Goal: Task Accomplishment & Management: Complete application form

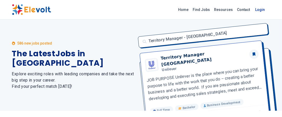
click at [259, 11] on link "Login" at bounding box center [260, 9] width 16 height 10
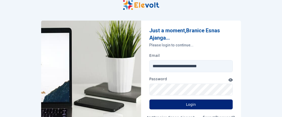
click at [192, 102] on button "Login" at bounding box center [190, 104] width 83 height 10
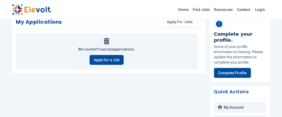
scroll to position [16, 0]
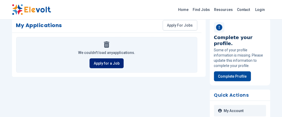
click at [114, 59] on link "Apply for a Job" at bounding box center [106, 63] width 34 height 10
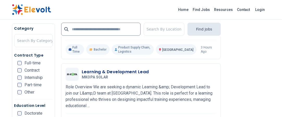
scroll to position [654, 0]
